Goal: Information Seeking & Learning: Learn about a topic

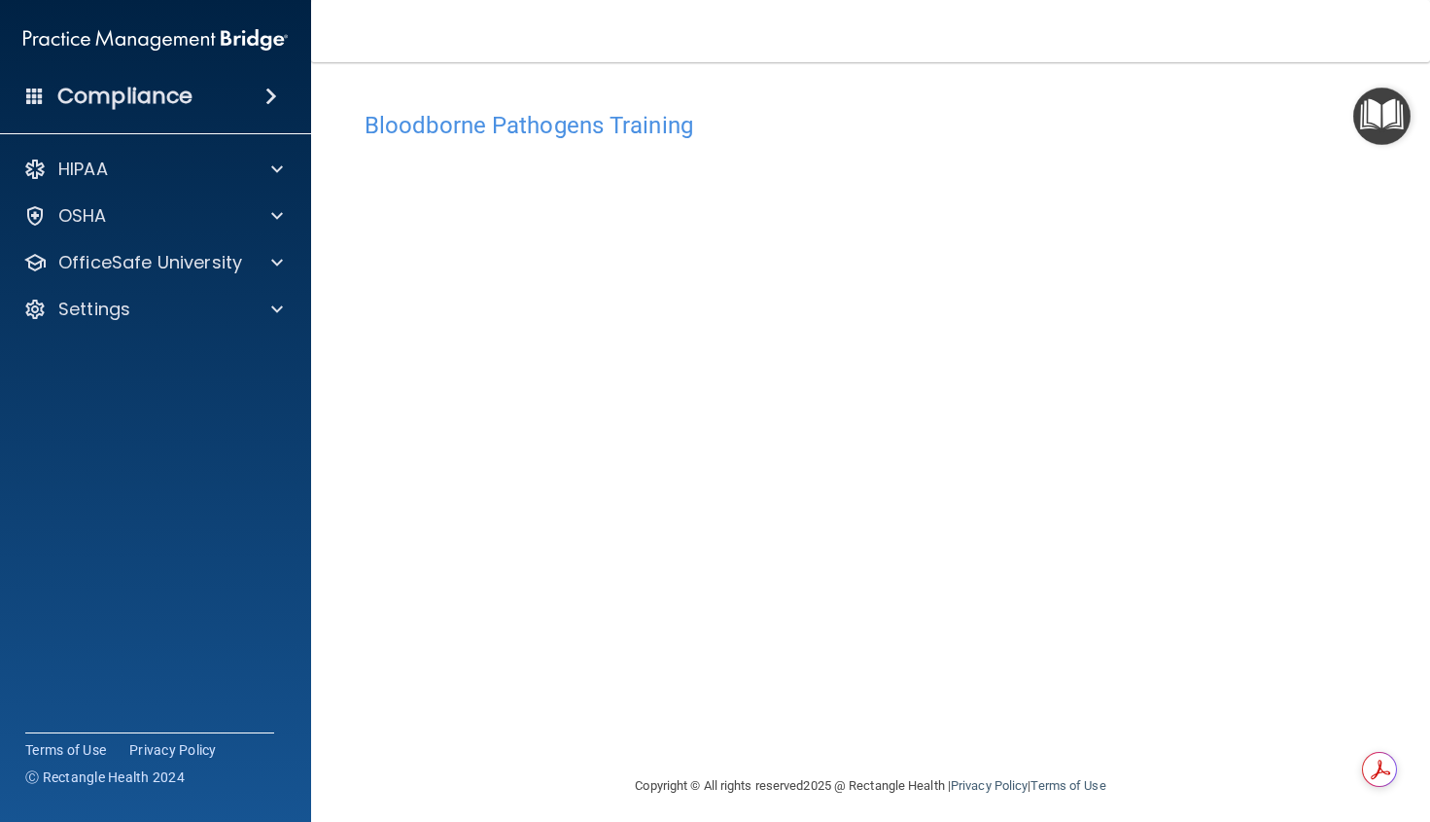
scroll to position [11, 0]
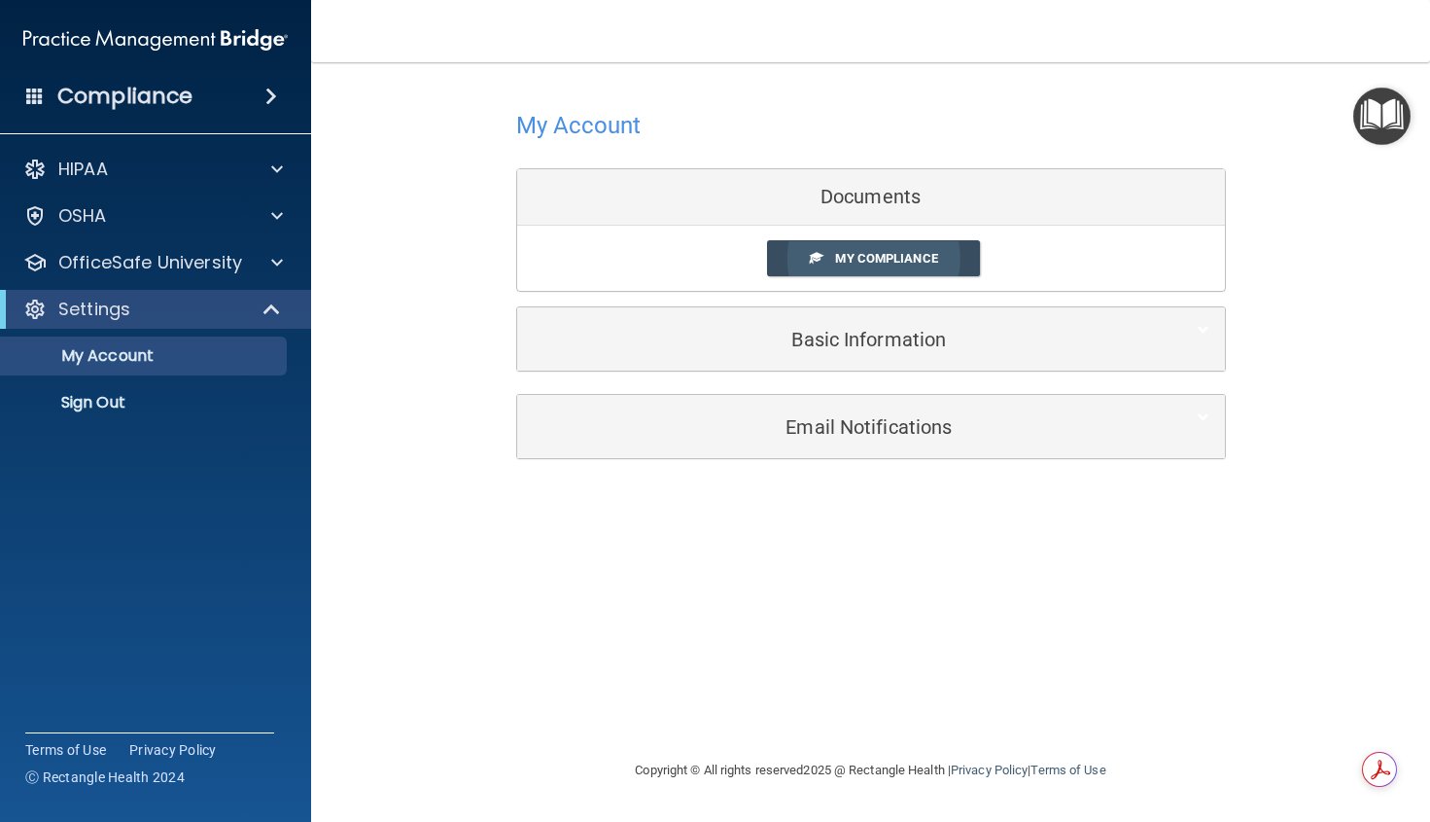
click at [891, 250] on link "My Compliance" at bounding box center [873, 258] width 213 height 36
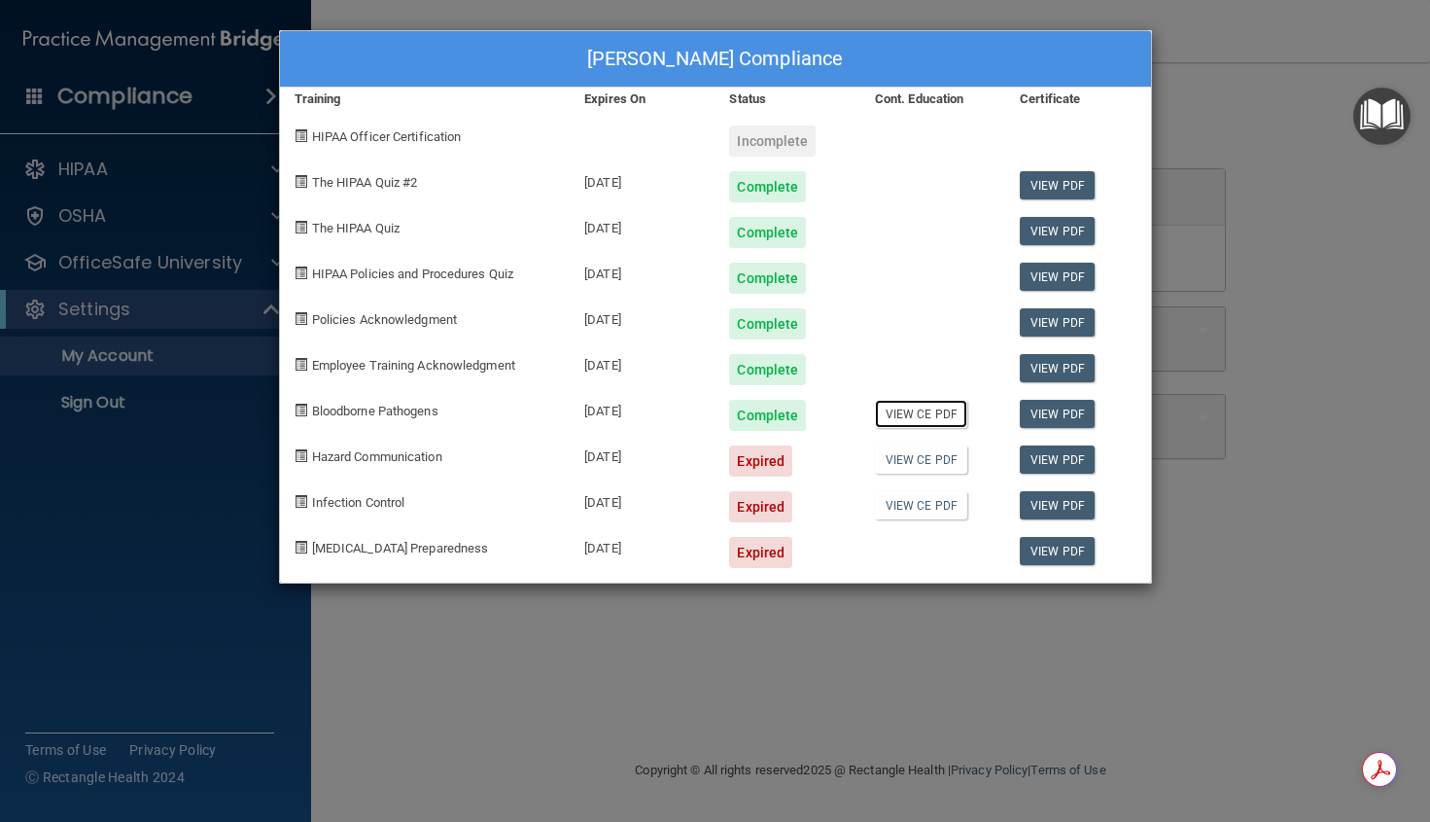
click at [956, 414] on link "View CE PDF" at bounding box center [921, 414] width 92 height 28
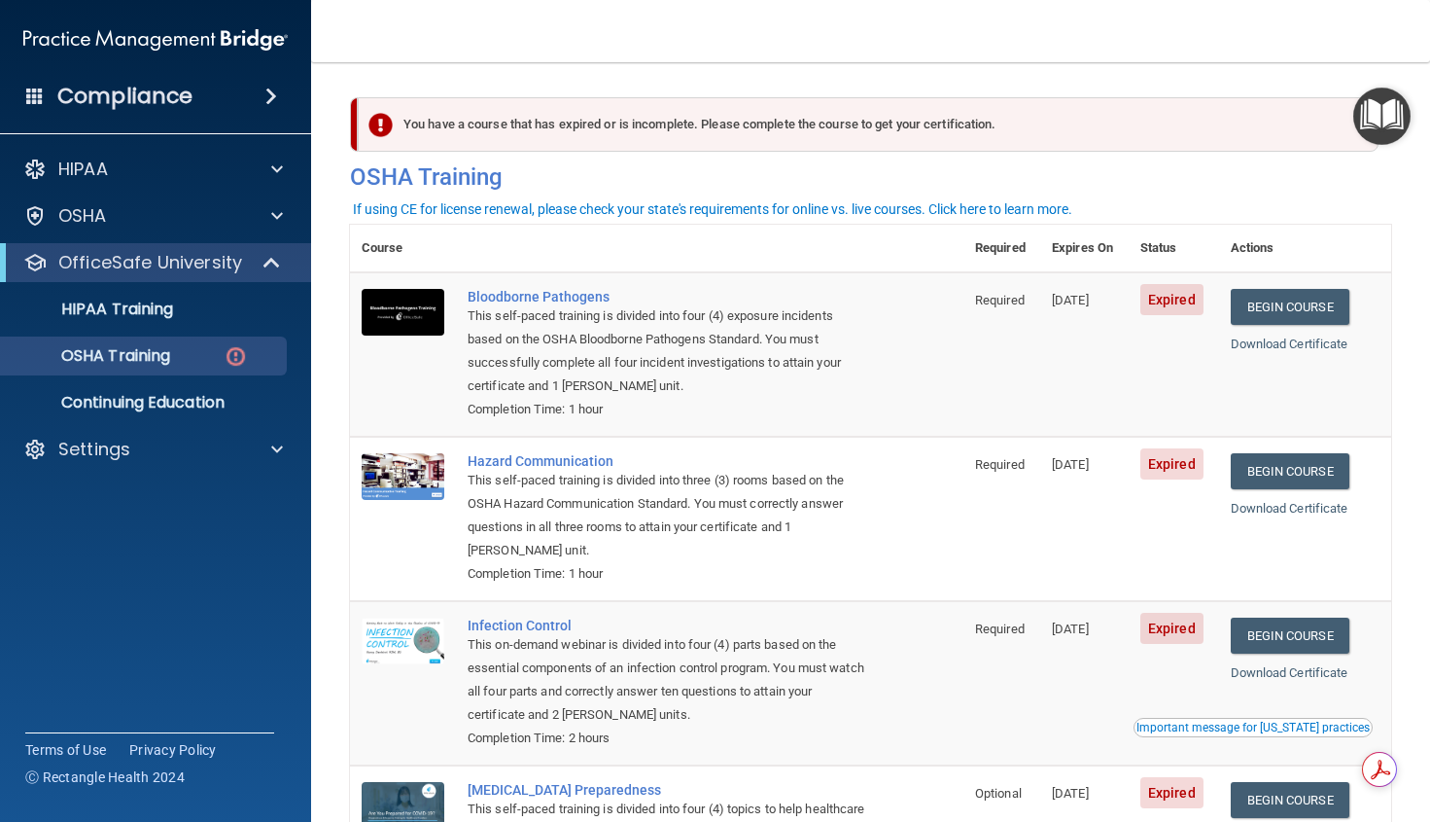
click at [964, 518] on td "Required" at bounding box center [1002, 519] width 77 height 164
click at [1303, 472] on link "Begin Course" at bounding box center [1290, 471] width 119 height 36
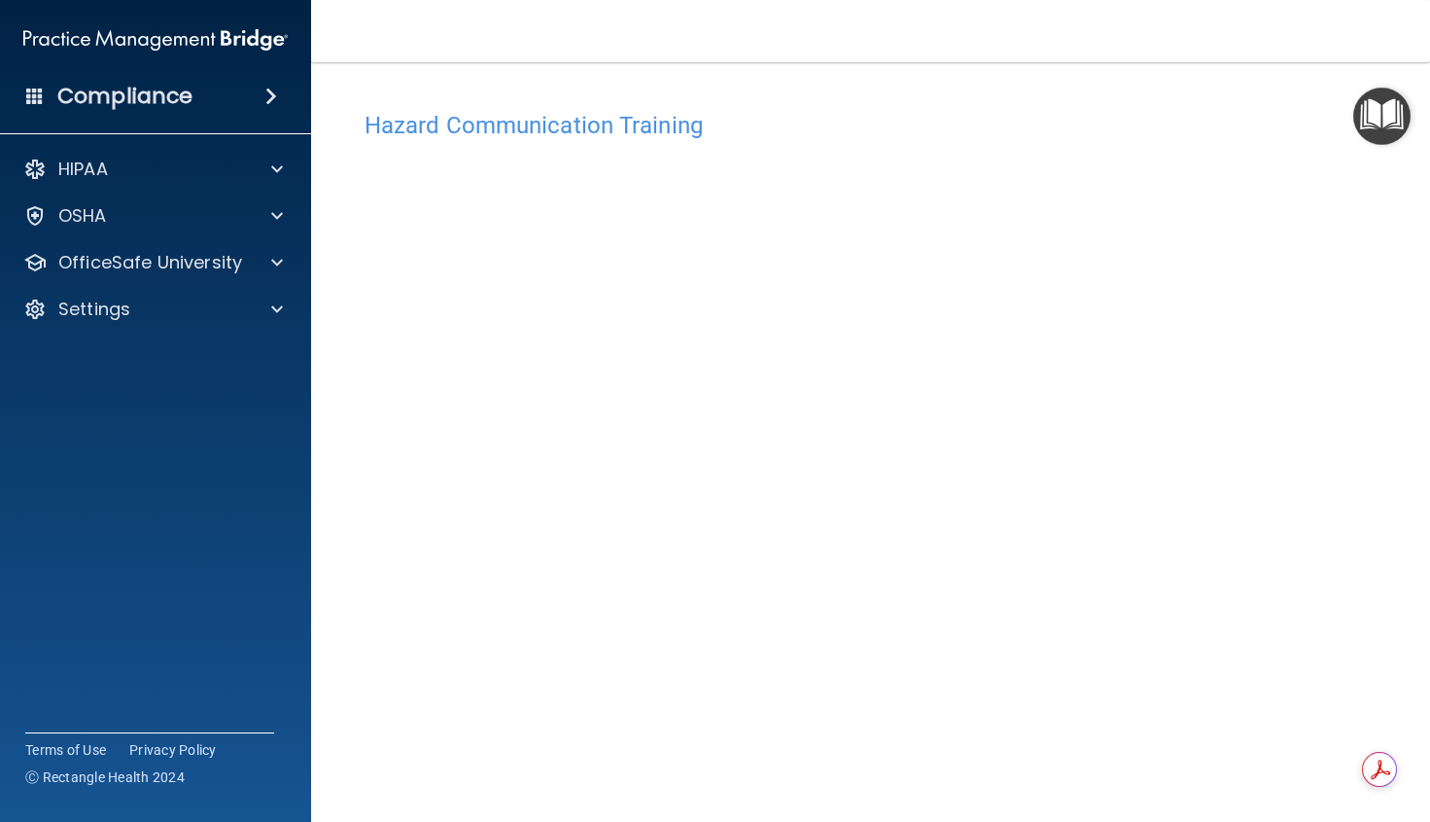
click at [1392, 133] on img "Open Resource Center" at bounding box center [1382, 116] width 57 height 57
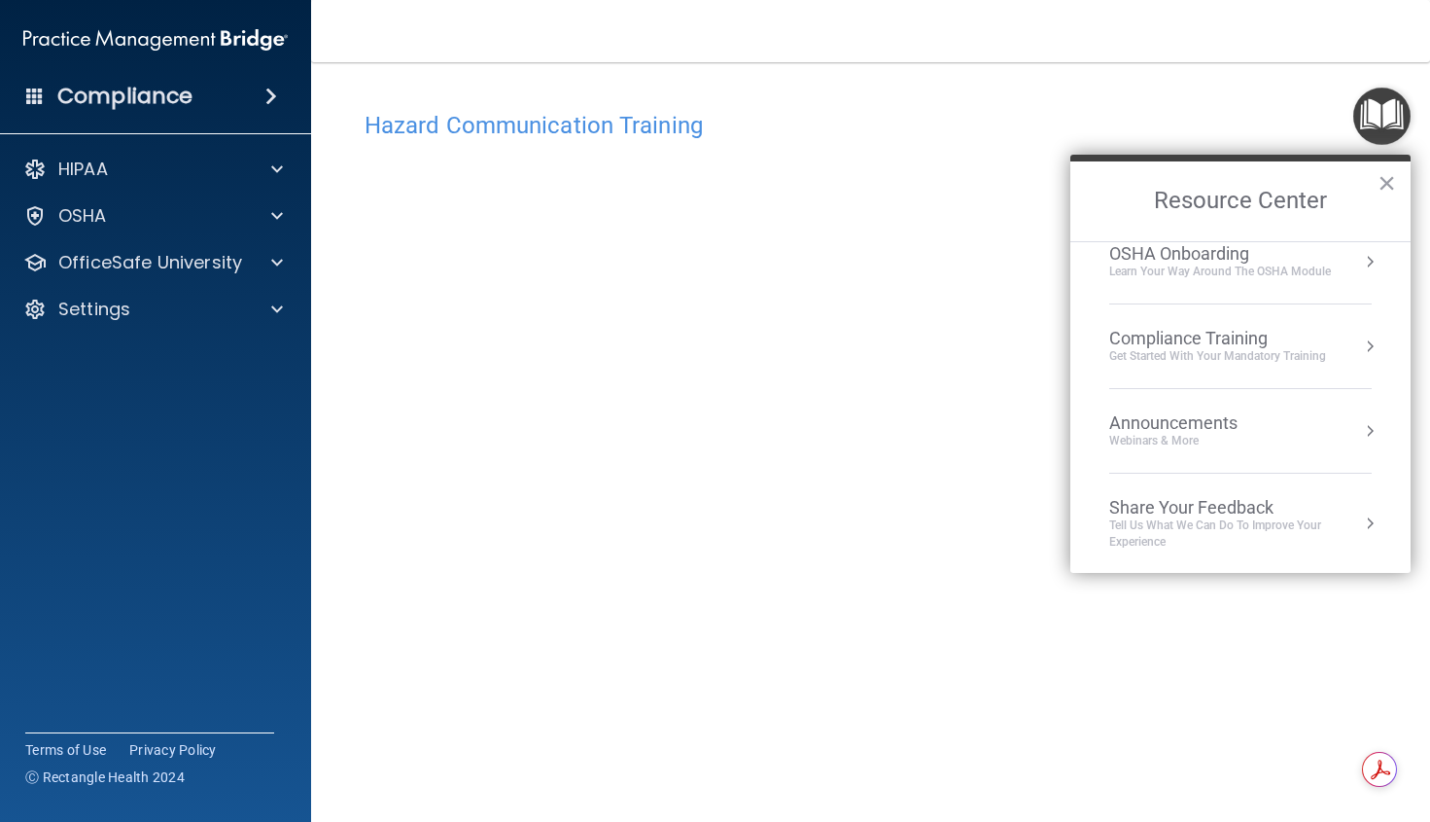
scroll to position [109, 0]
click at [1376, 184] on h2 "Resource Center" at bounding box center [1241, 201] width 340 height 80
click at [1384, 183] on button "×" at bounding box center [1387, 182] width 18 height 31
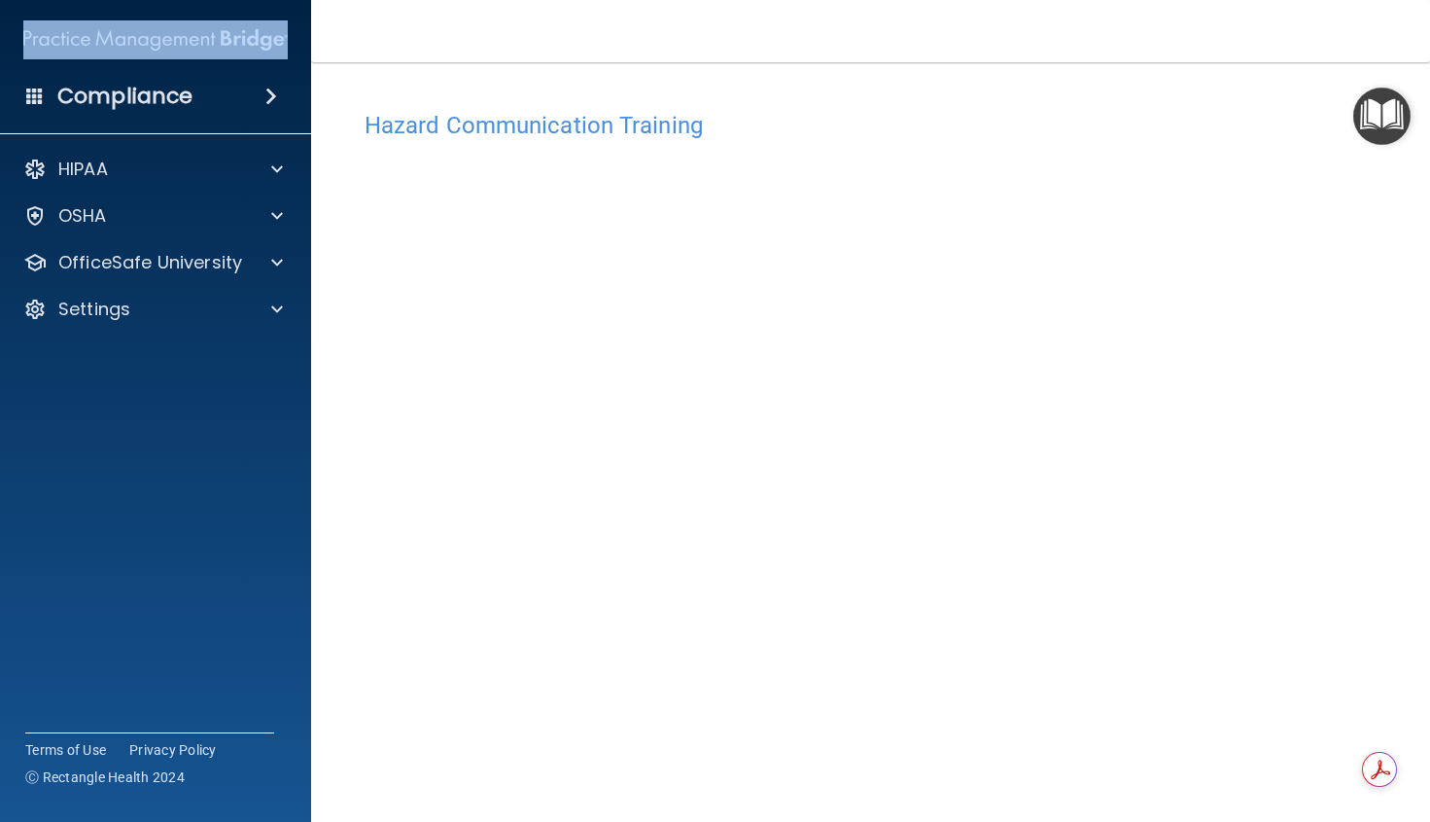
drag, startPoint x: 11, startPoint y: 75, endPoint x: -233, endPoint y: 81, distance: 244.1
click at [0, 81] on html "Compliance HIPAA Documents and Policies Report an Incident Business Associates …" at bounding box center [715, 411] width 1430 height 822
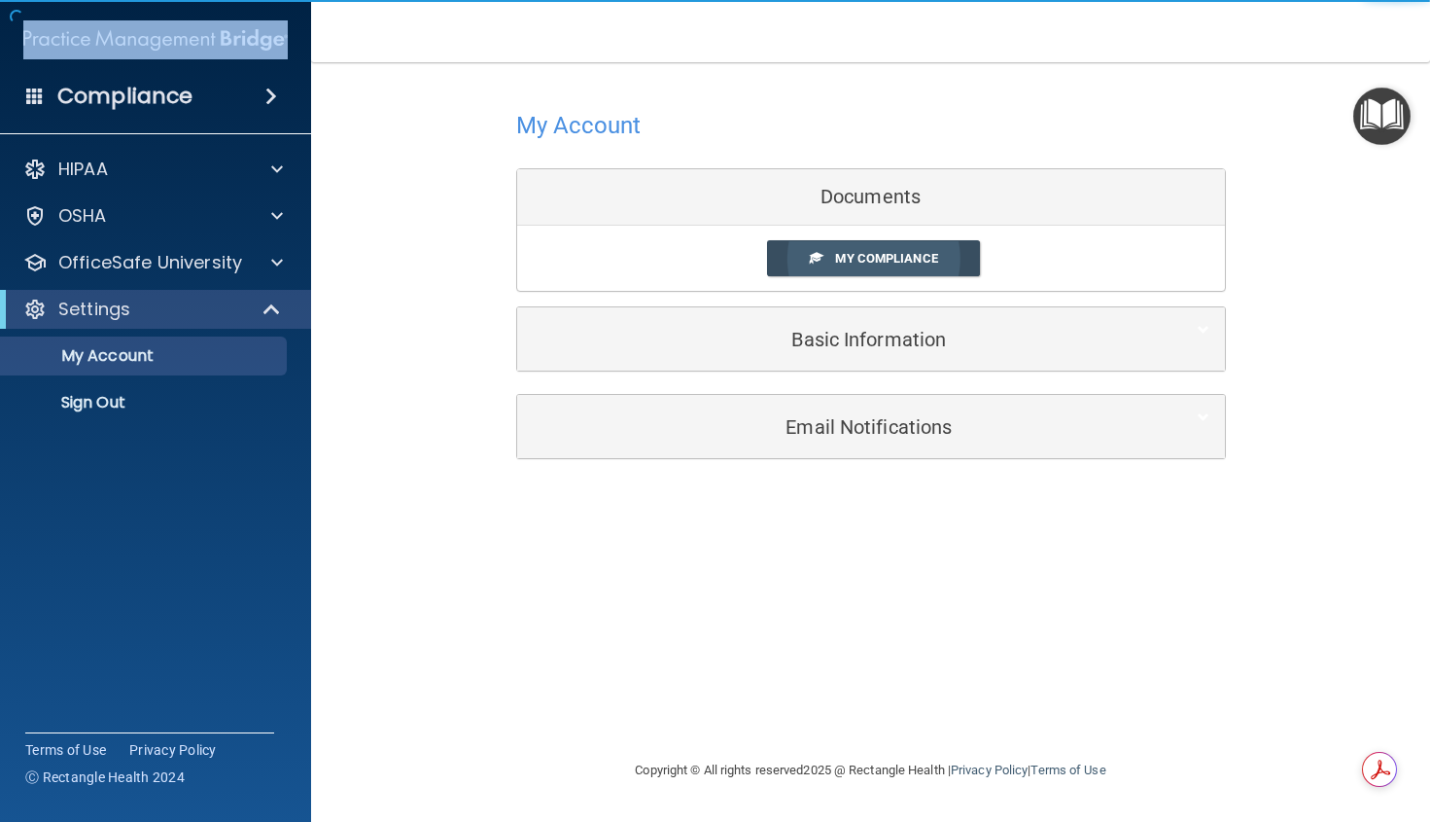
click at [890, 264] on span "My Compliance" at bounding box center [886, 258] width 102 height 15
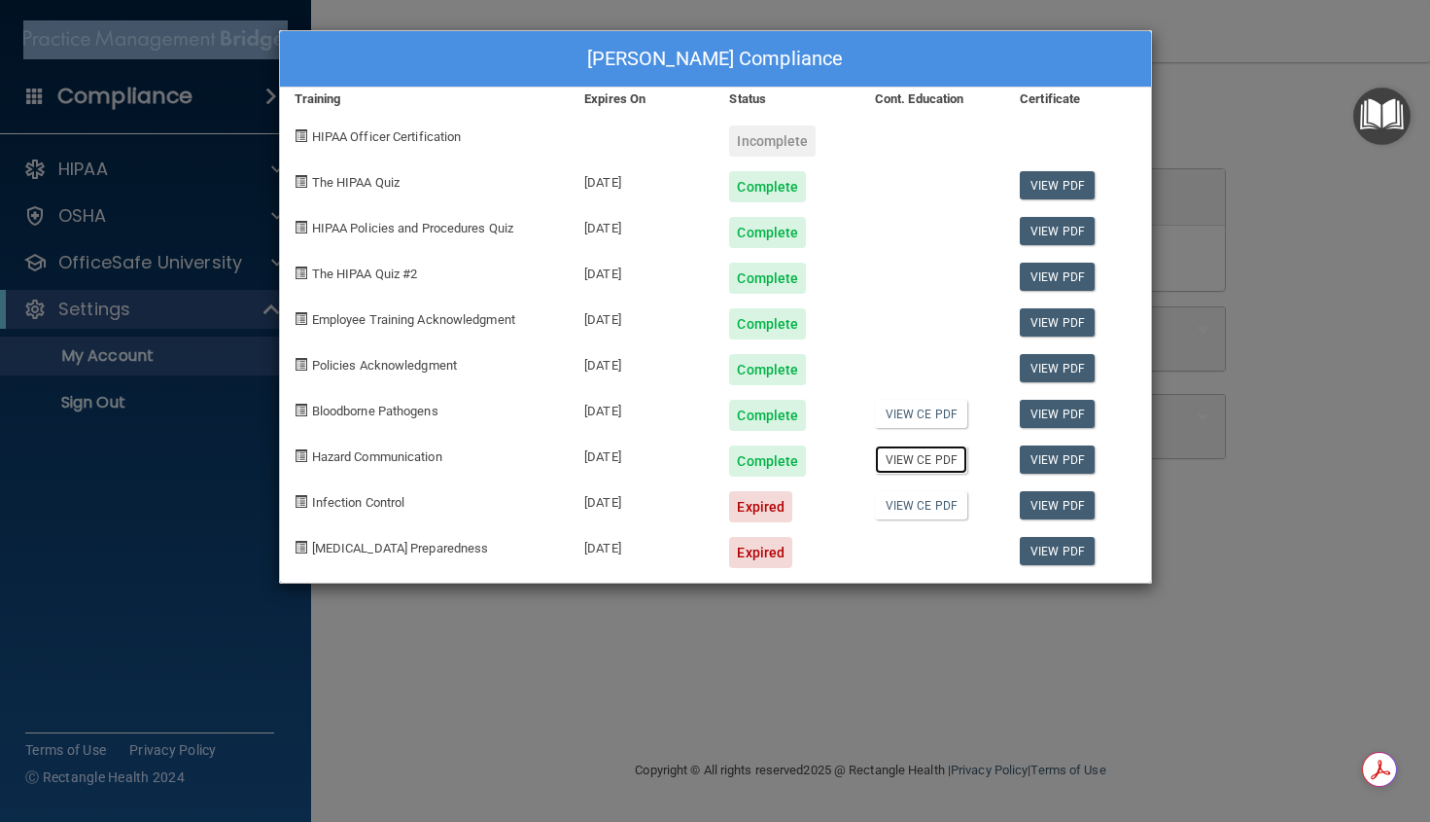
click at [928, 451] on link "View CE PDF" at bounding box center [921, 459] width 92 height 28
